Goal: Task Accomplishment & Management: Use online tool/utility

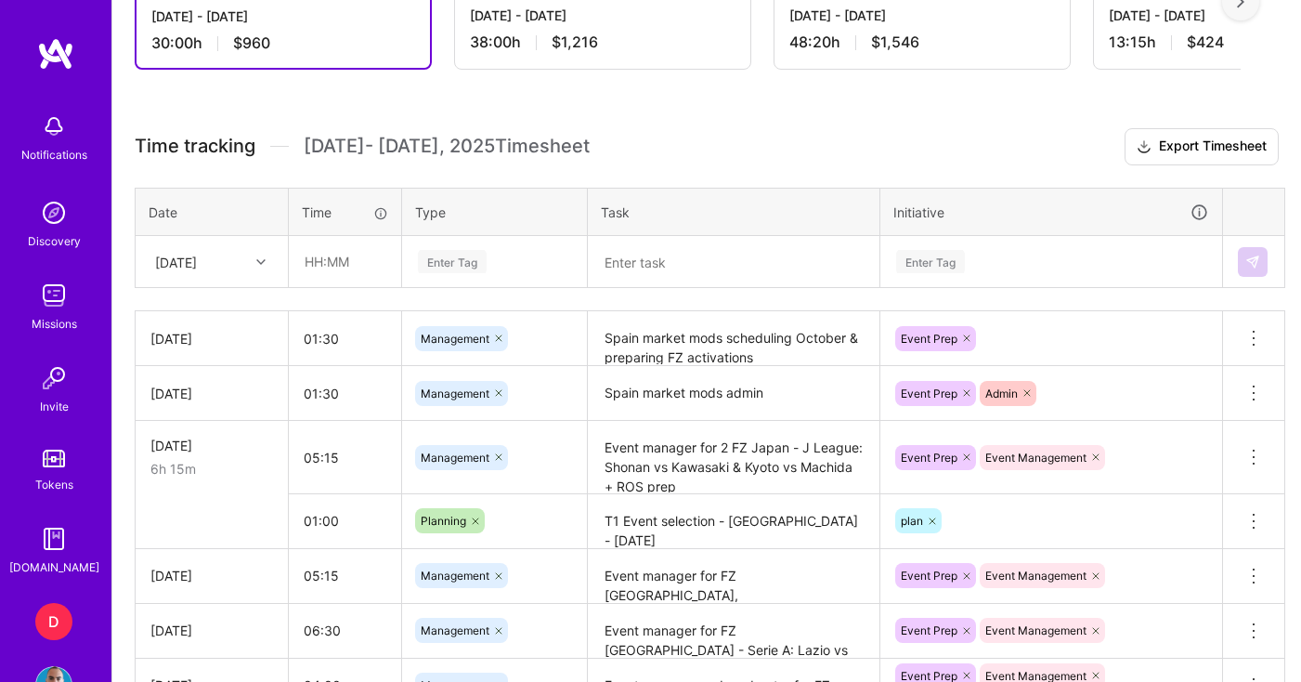
scroll to position [591, 0]
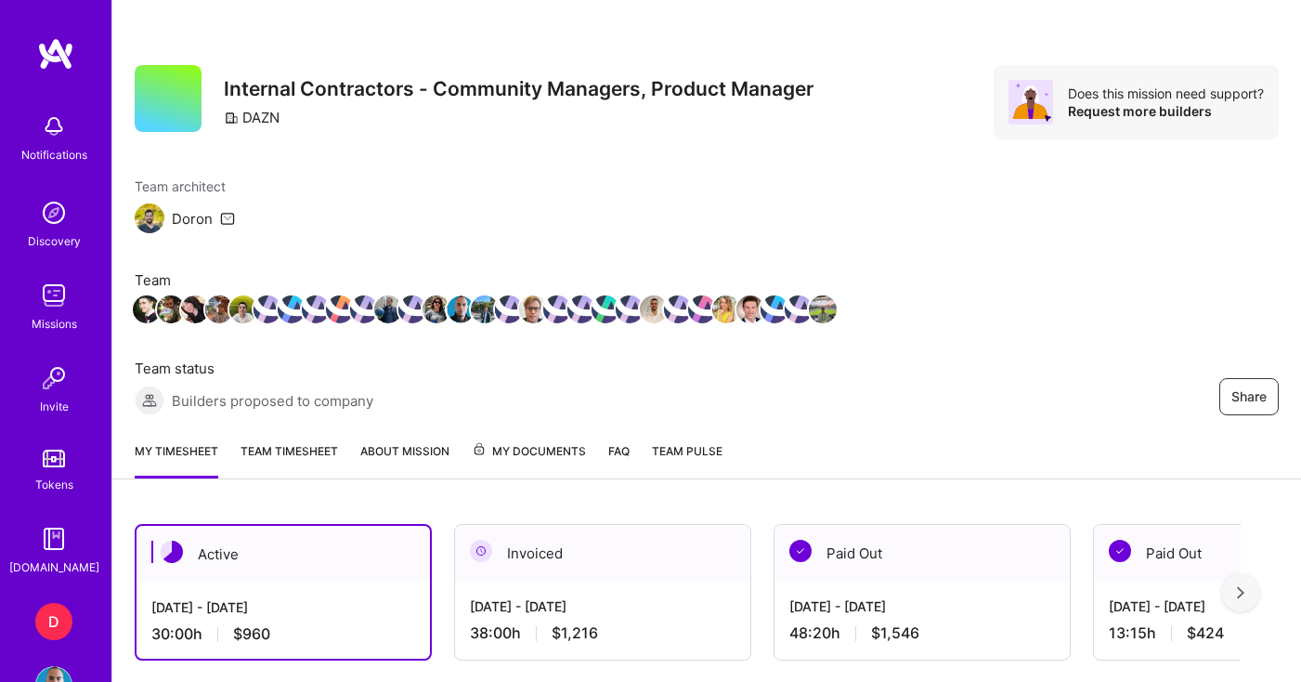
scroll to position [591, 0]
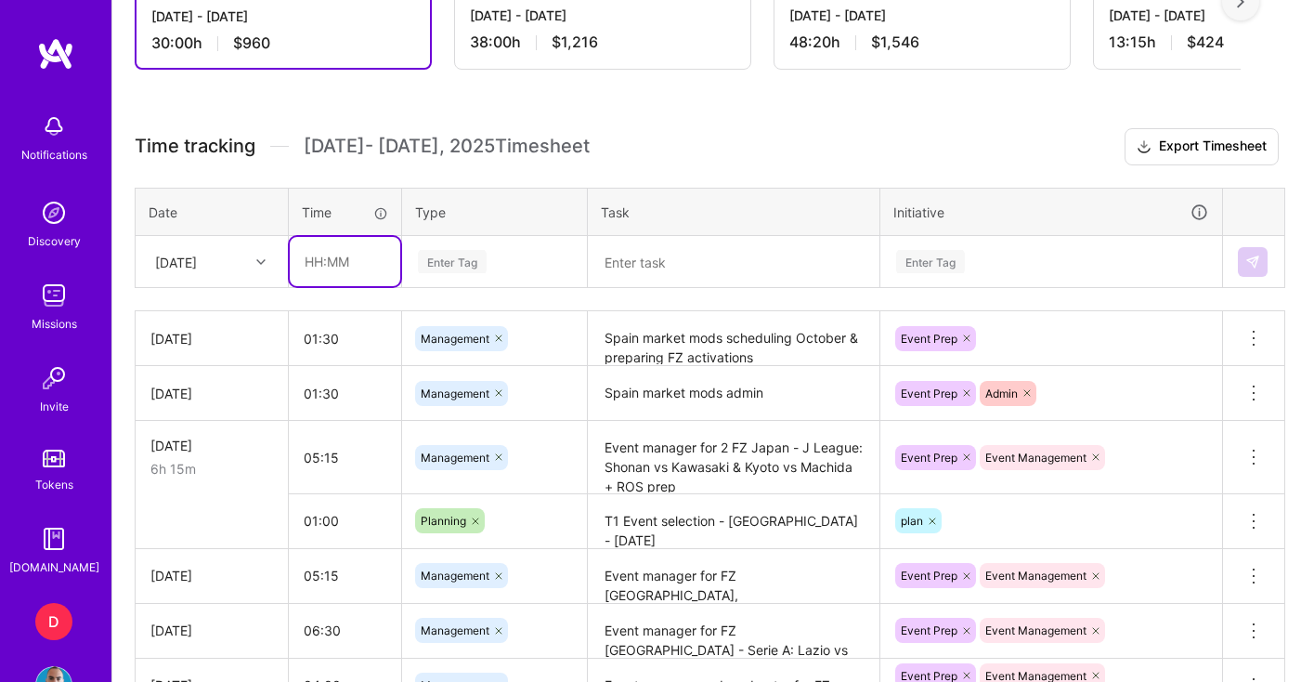
click at [344, 267] on input "text" at bounding box center [345, 261] width 111 height 49
type input "05:00"
click at [452, 262] on div "Enter Tag" at bounding box center [452, 261] width 69 height 29
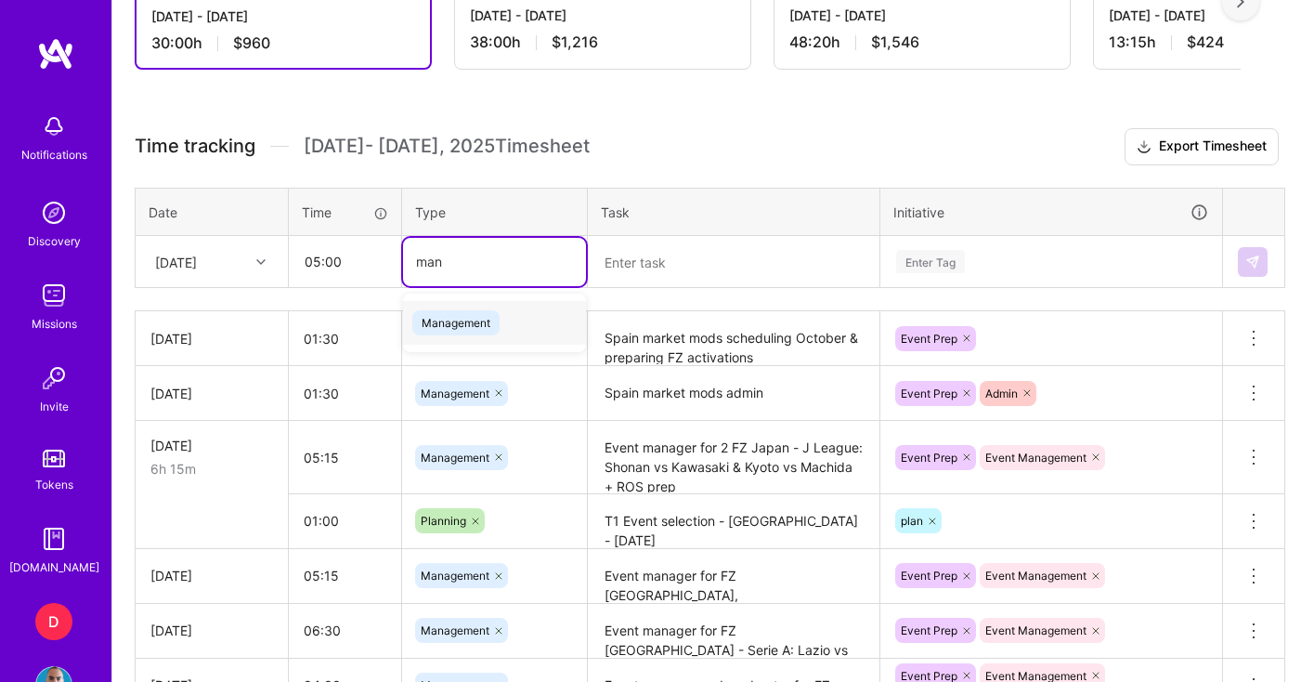
type input "mana"
click at [470, 321] on span "Management" at bounding box center [455, 322] width 87 height 25
click at [656, 240] on textarea at bounding box center [734, 262] width 288 height 48
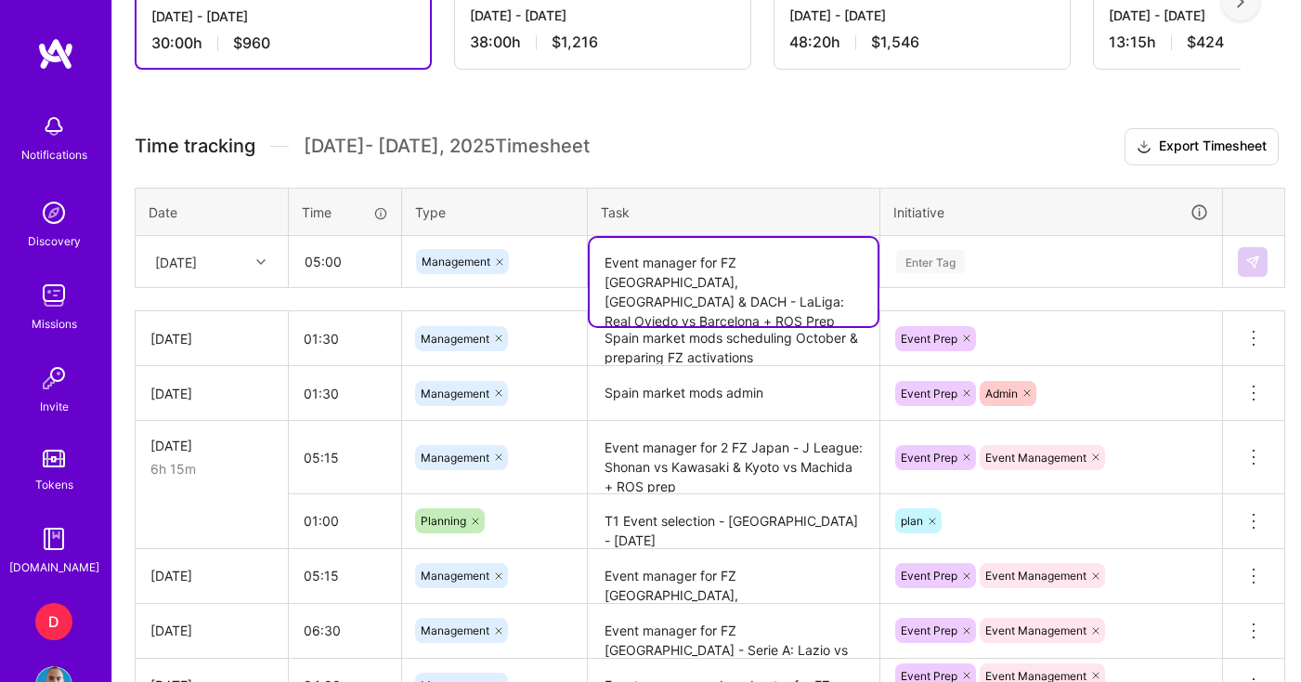
type textarea "Event manager for FZ [GEOGRAPHIC_DATA], [GEOGRAPHIC_DATA] & DACH - LaLiga: Real…"
click at [958, 264] on div "Enter Tag" at bounding box center [930, 261] width 69 height 29
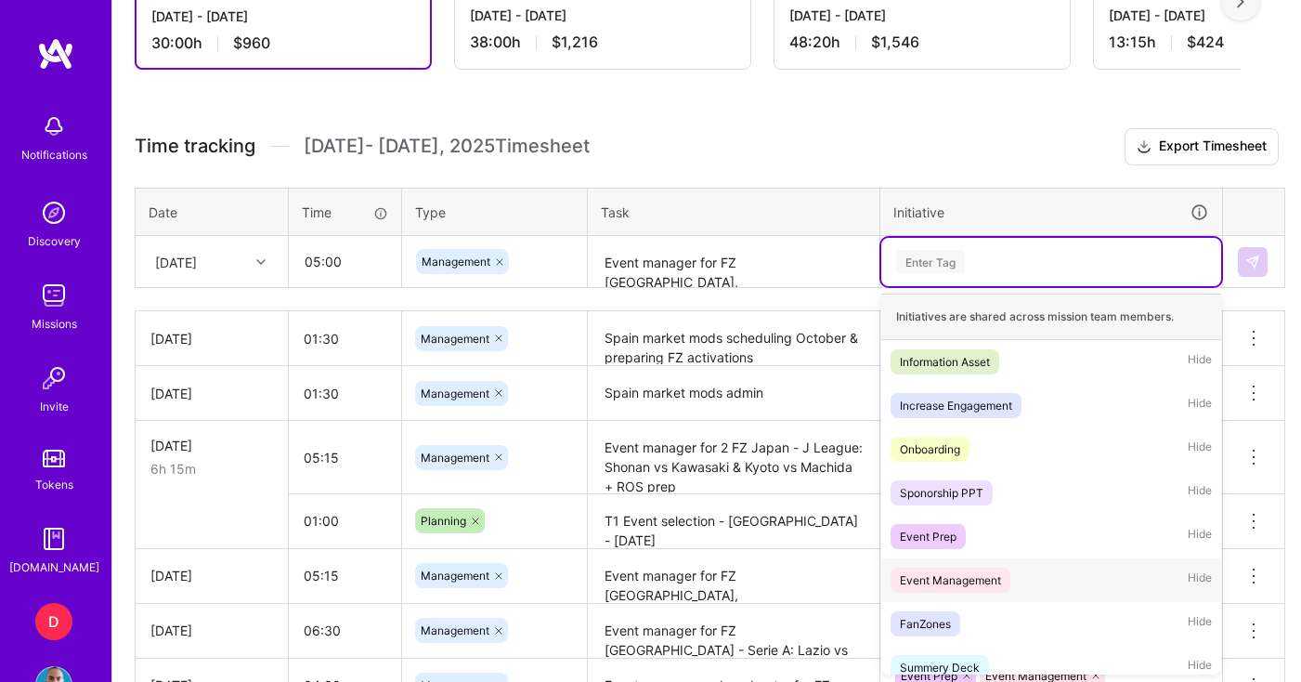
click at [972, 584] on div "Event Management" at bounding box center [950, 580] width 101 height 20
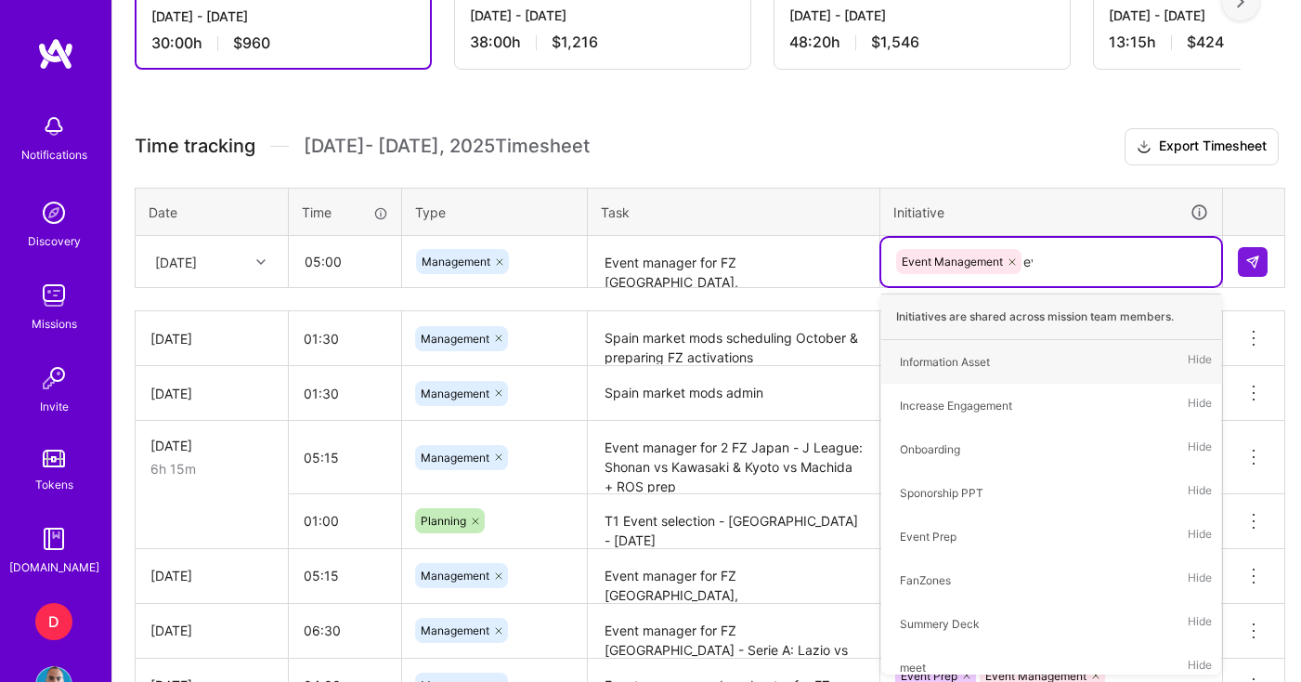
type input "eve"
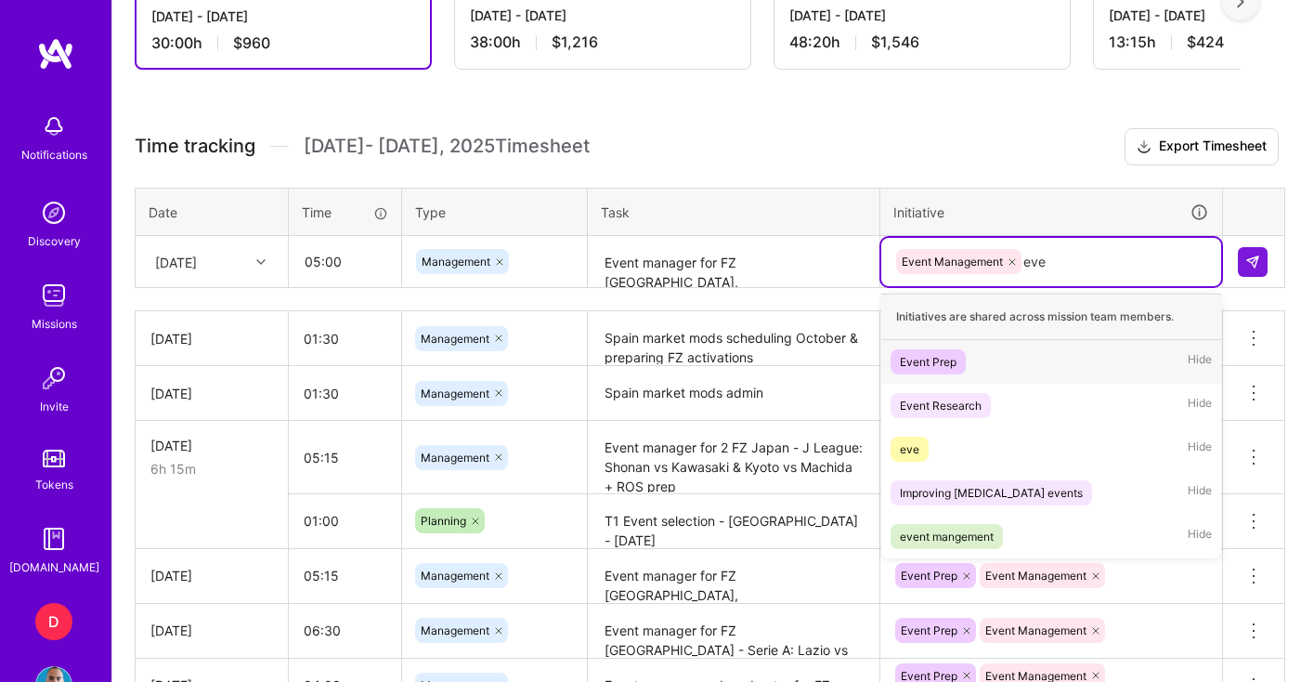
click at [965, 371] on div "Event Prep Hide" at bounding box center [1051, 362] width 340 height 44
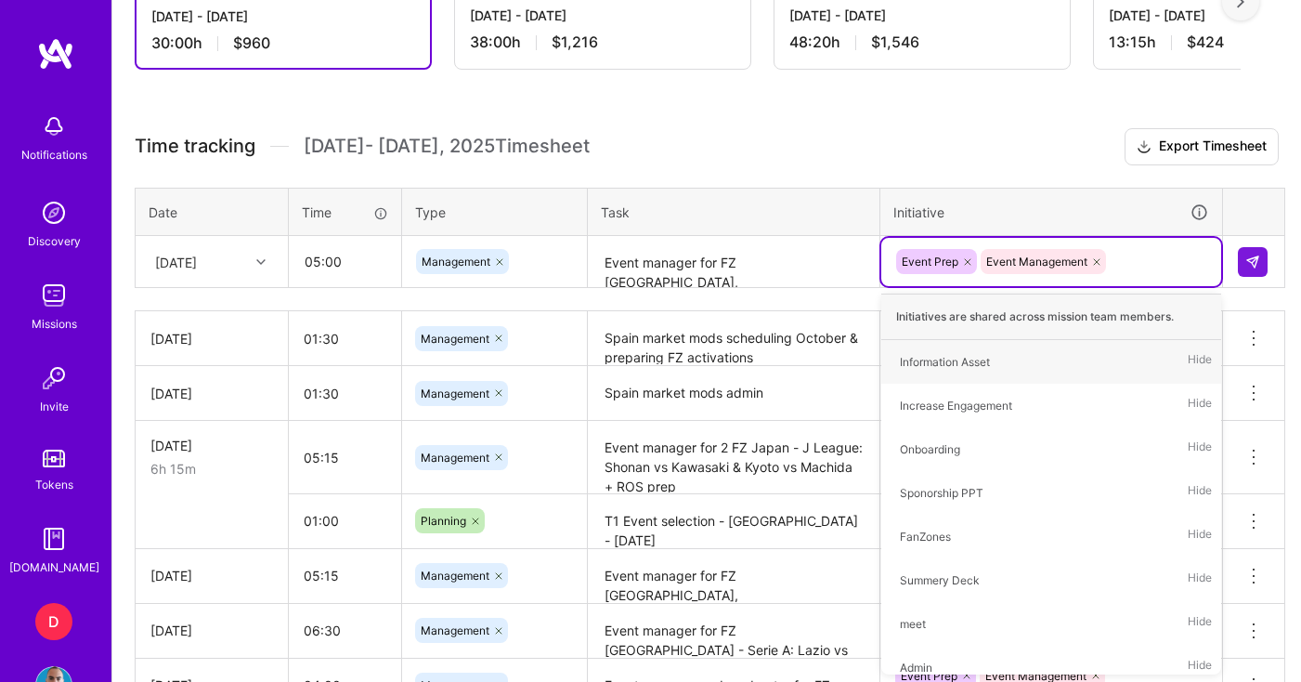
click at [1206, 172] on div "Time tracking [DATE] - [DATE] Timesheet Export Timesheet Date Time Type Task In…" at bounding box center [707, 600] width 1144 height 945
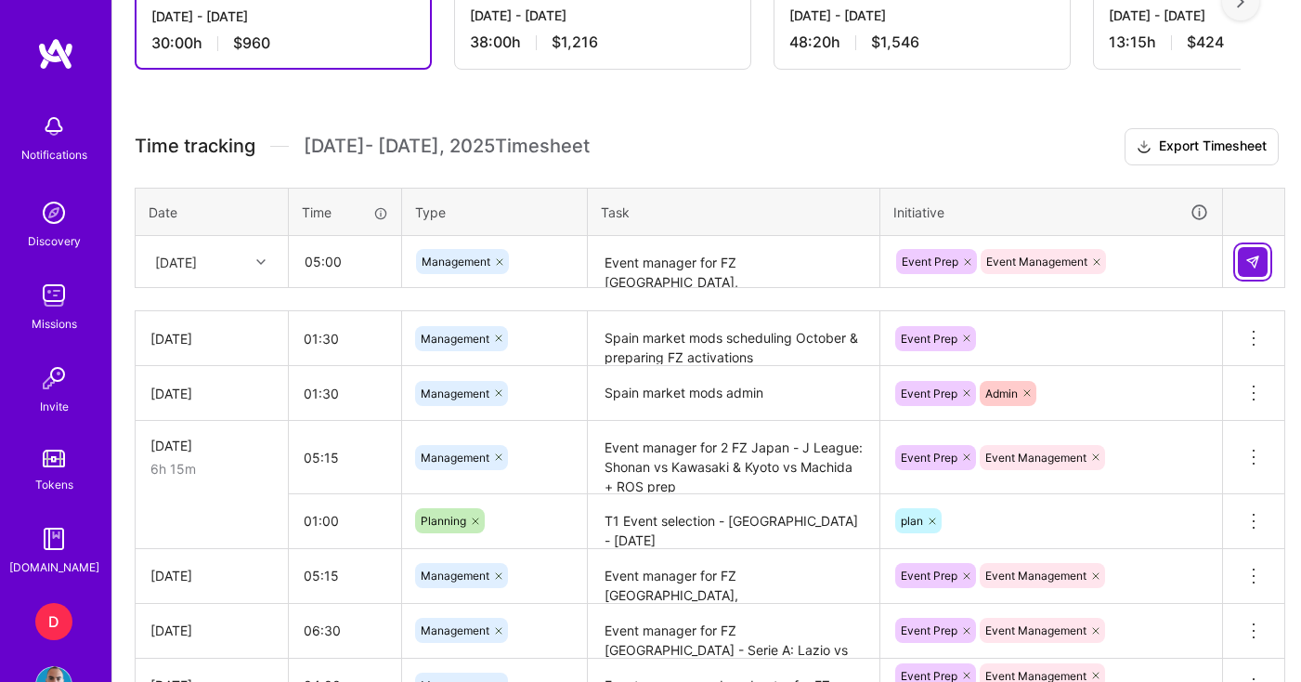
click at [1247, 260] on img at bounding box center [1252, 261] width 15 height 15
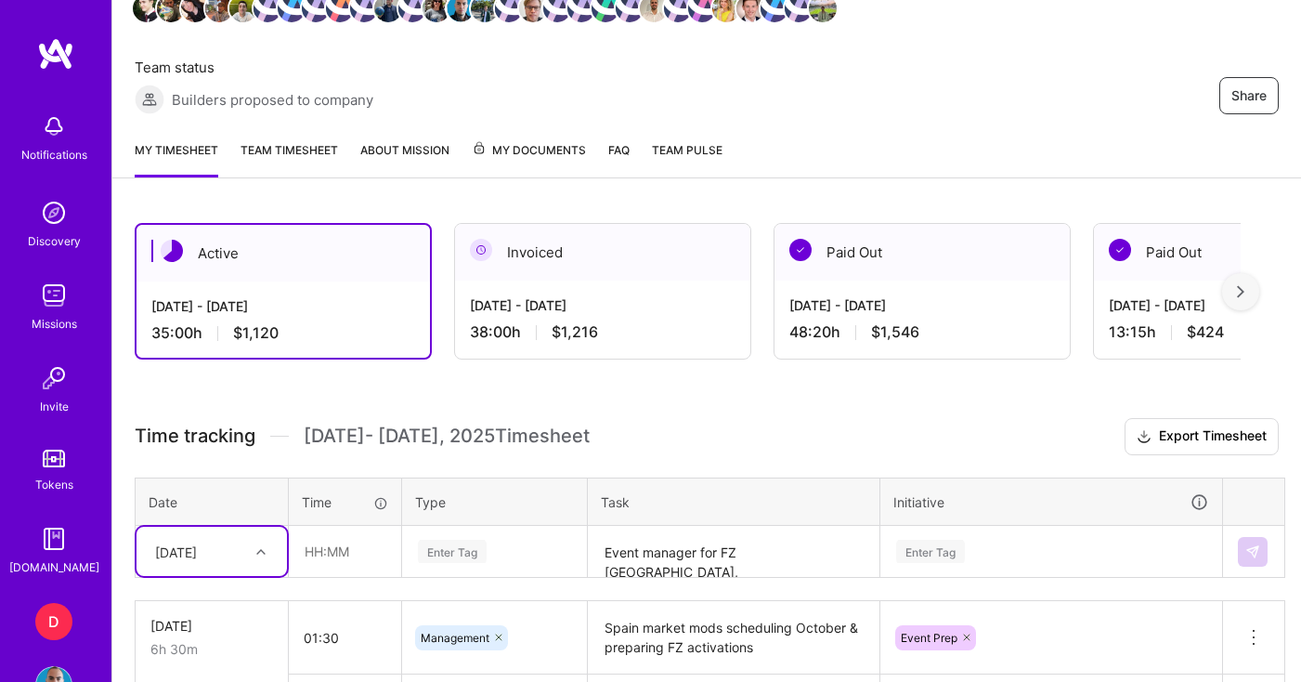
scroll to position [209, 0]
